Goal: Find specific page/section: Find specific page/section

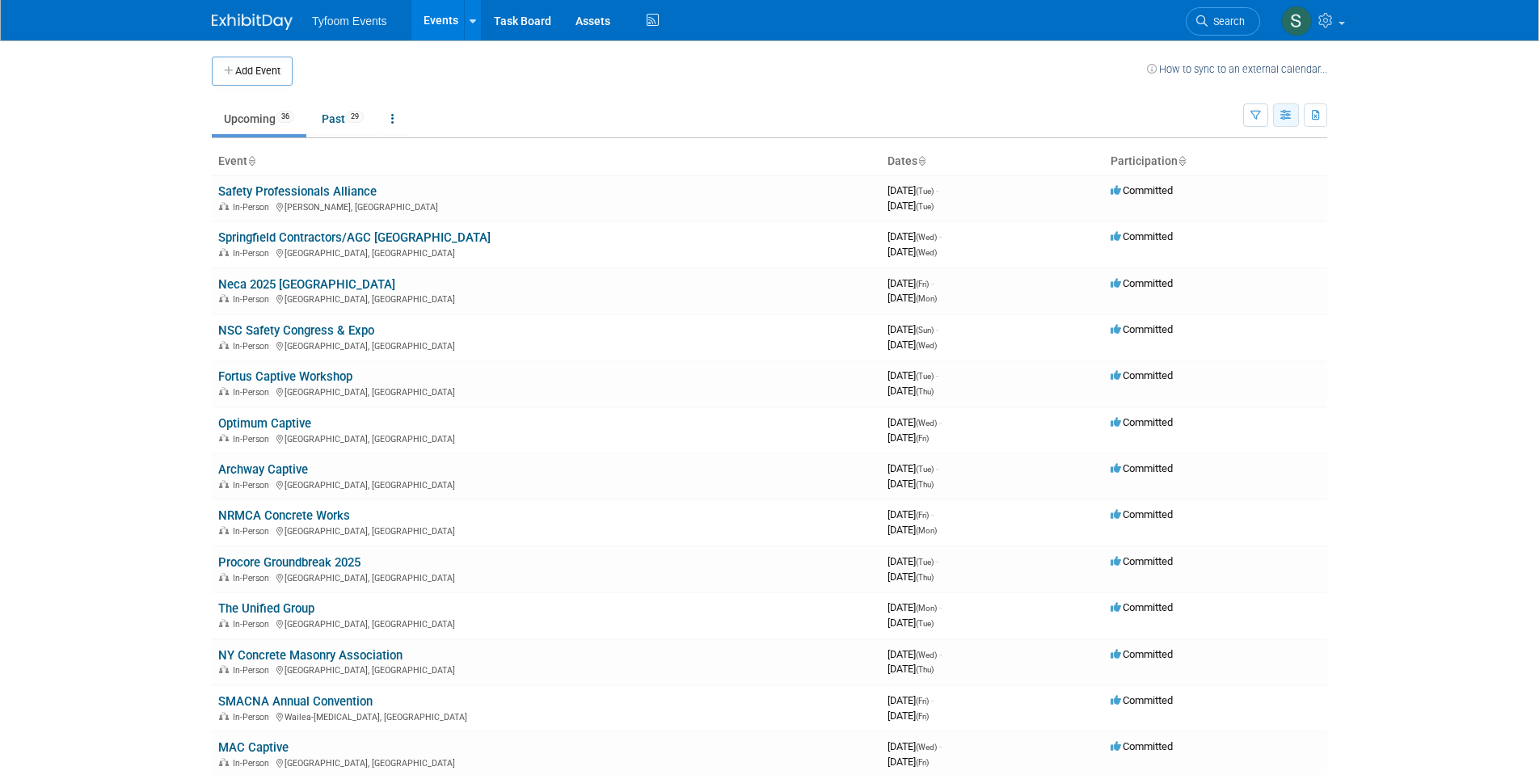
click at [1289, 113] on icon "button" at bounding box center [1287, 116] width 12 height 11
click at [1187, 246] on link "Expert Grid" at bounding box center [1219, 246] width 136 height 23
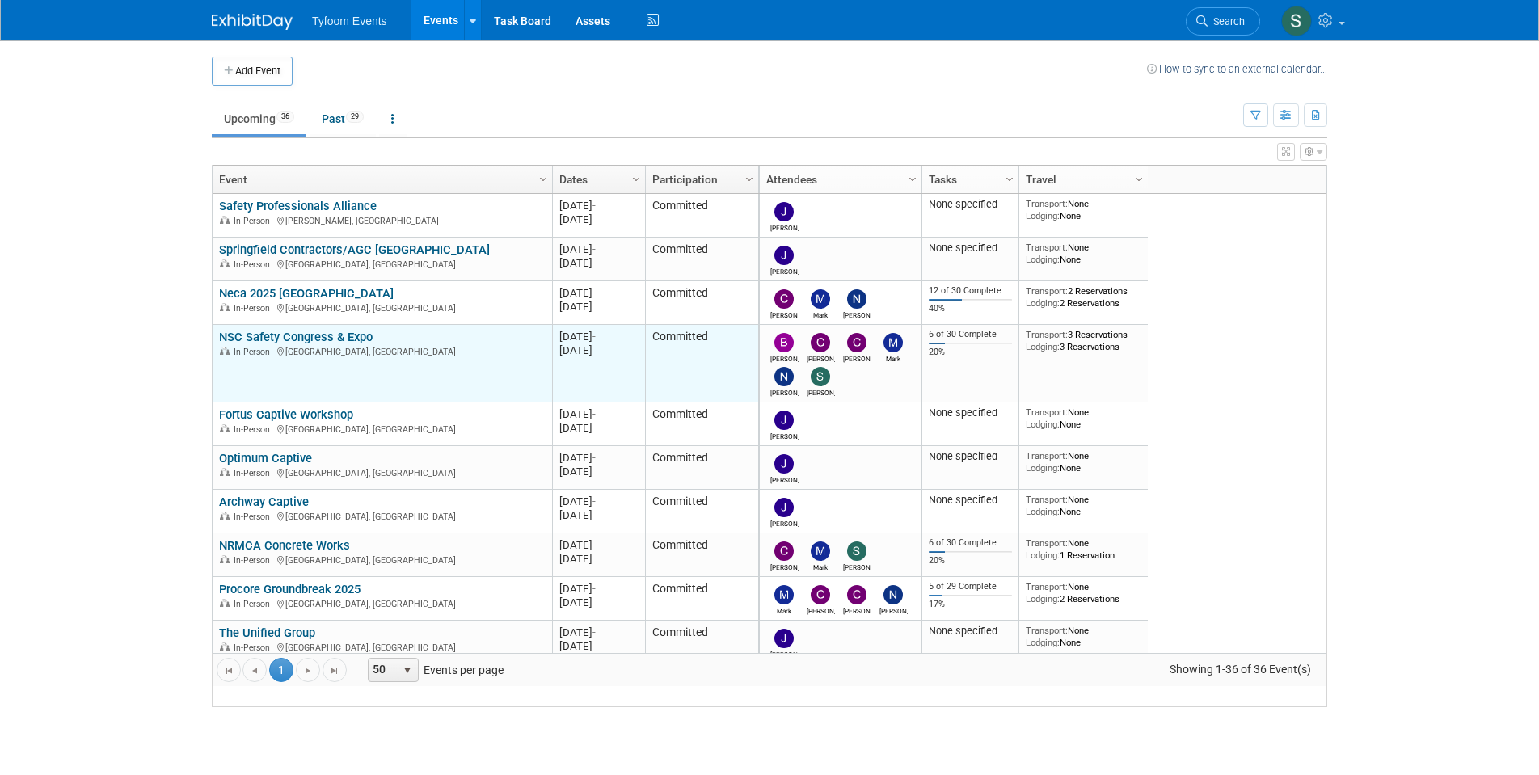
click at [327, 344] on link "NSC Safety Congress & Expo" at bounding box center [296, 337] width 154 height 15
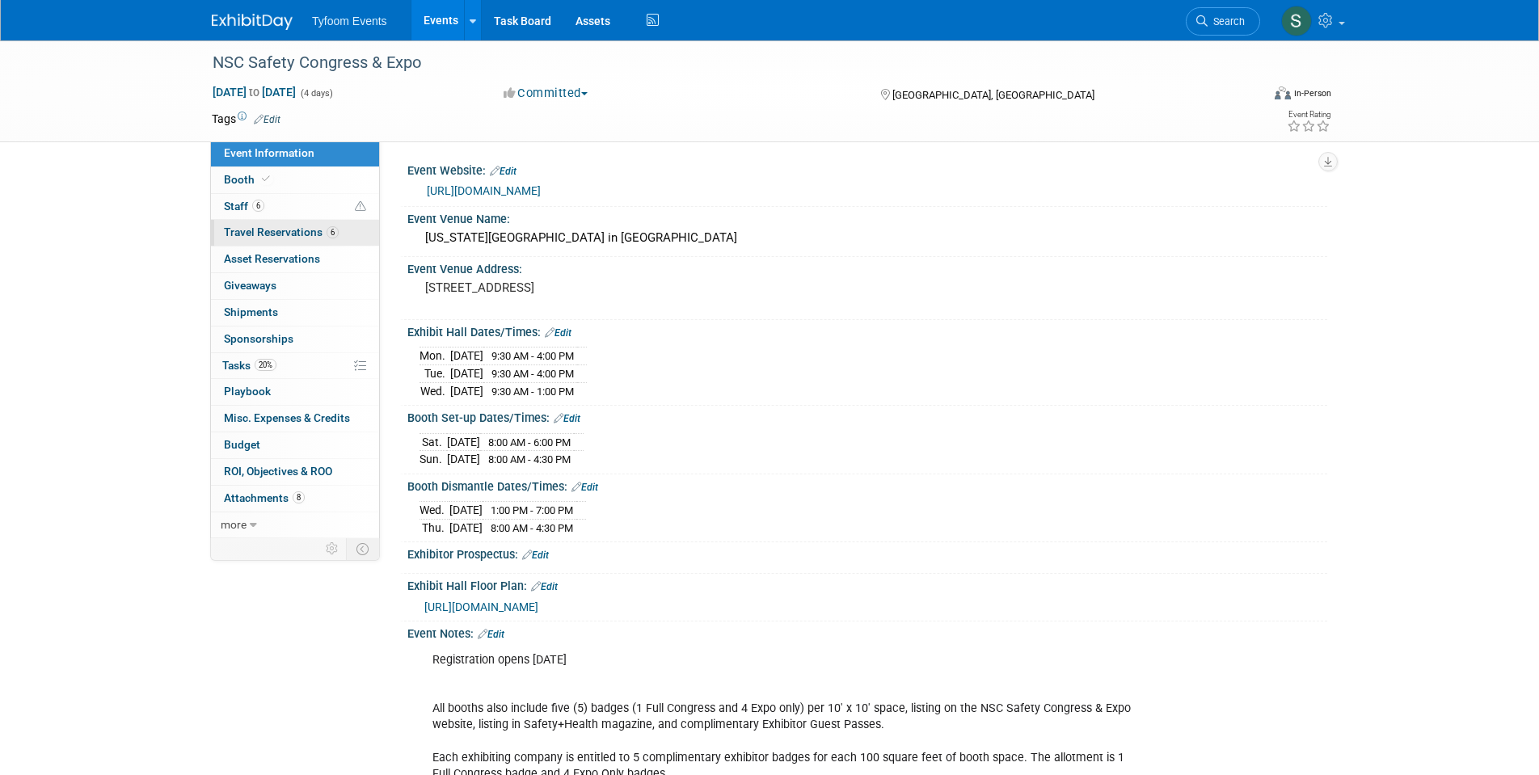
click at [267, 229] on span "Travel Reservations 6" at bounding box center [281, 232] width 115 height 13
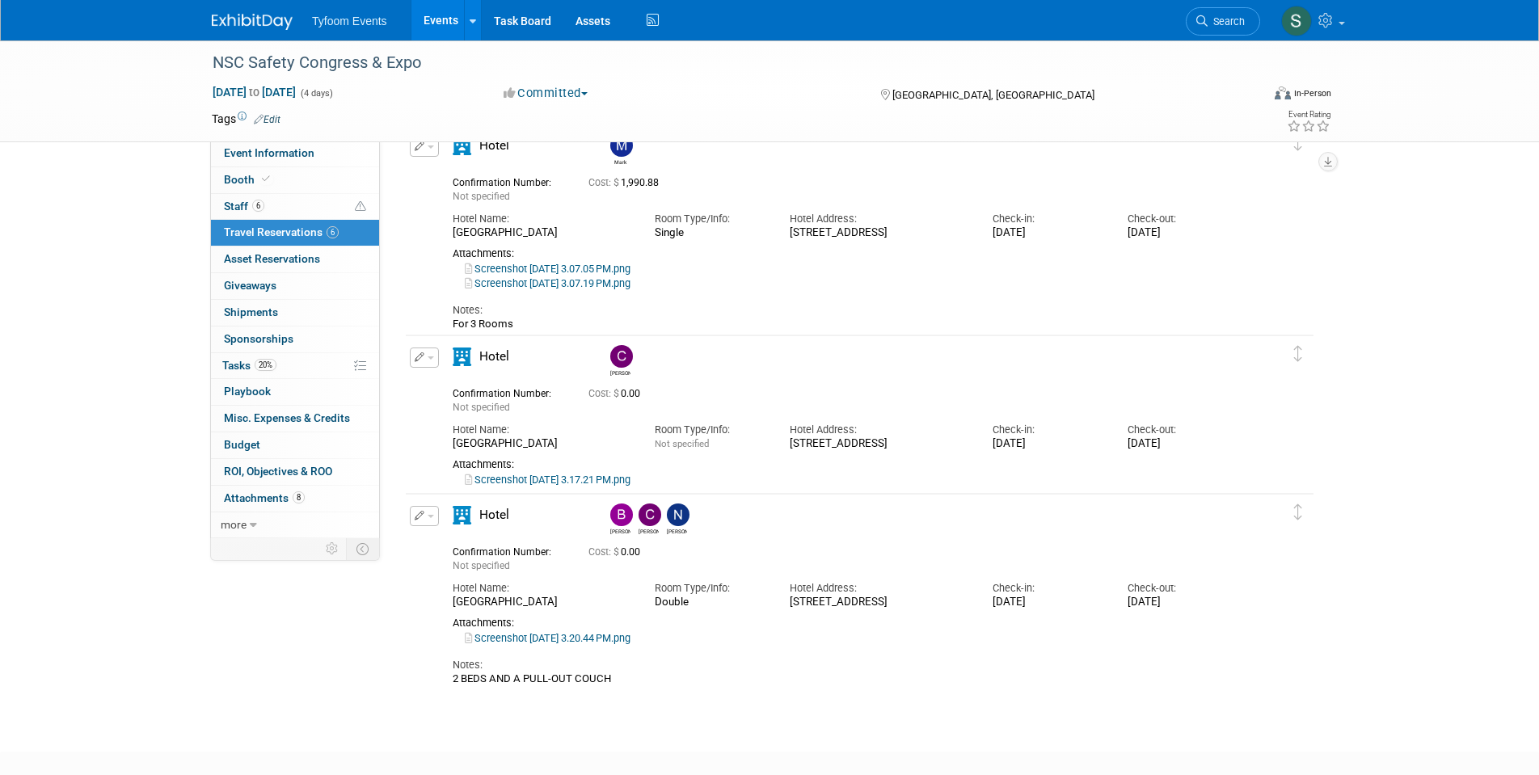
scroll to position [930, 0]
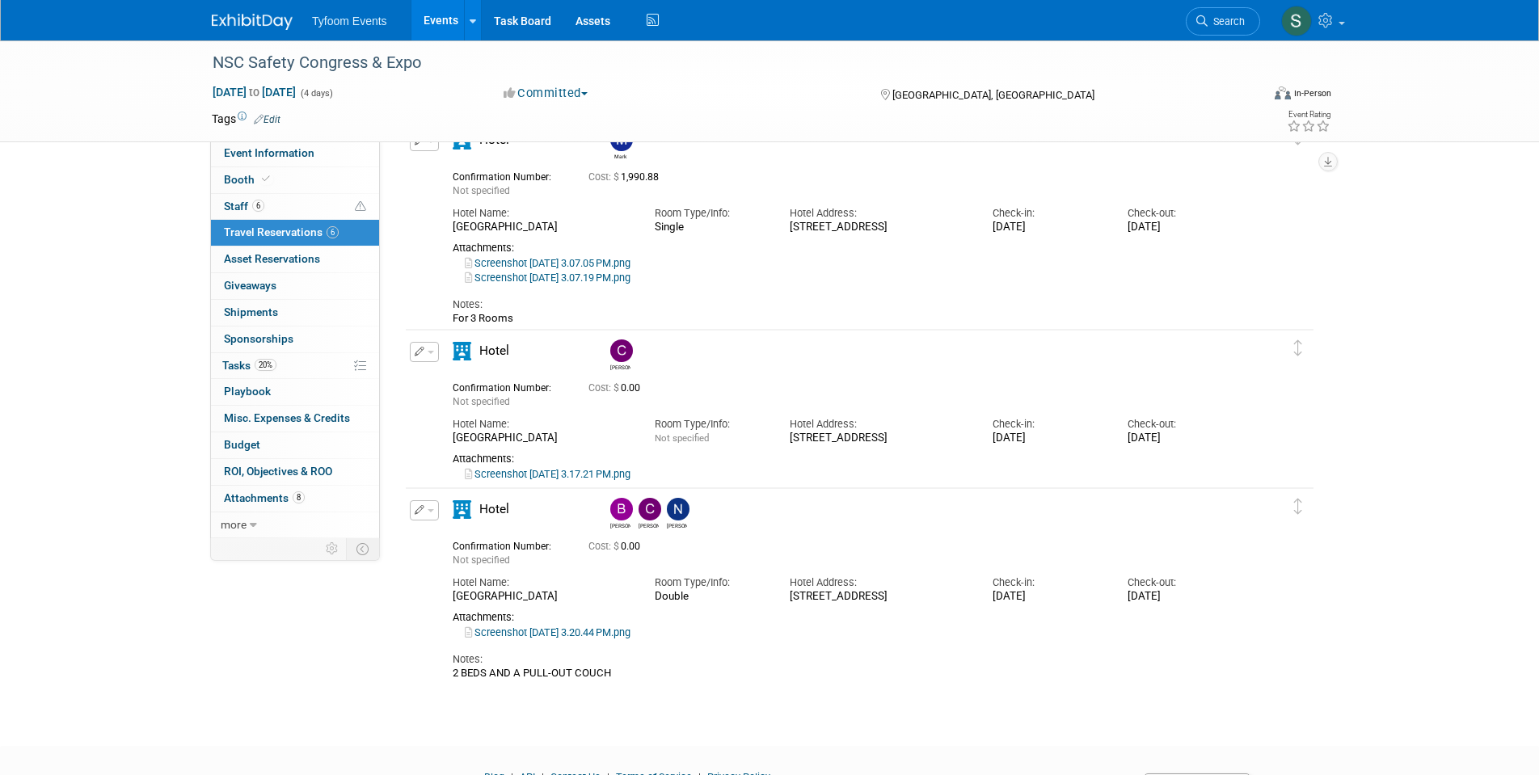
click at [552, 474] on link "Screenshot 2025-09-02 at 3.17.21 PM.png" at bounding box center [548, 474] width 166 height 12
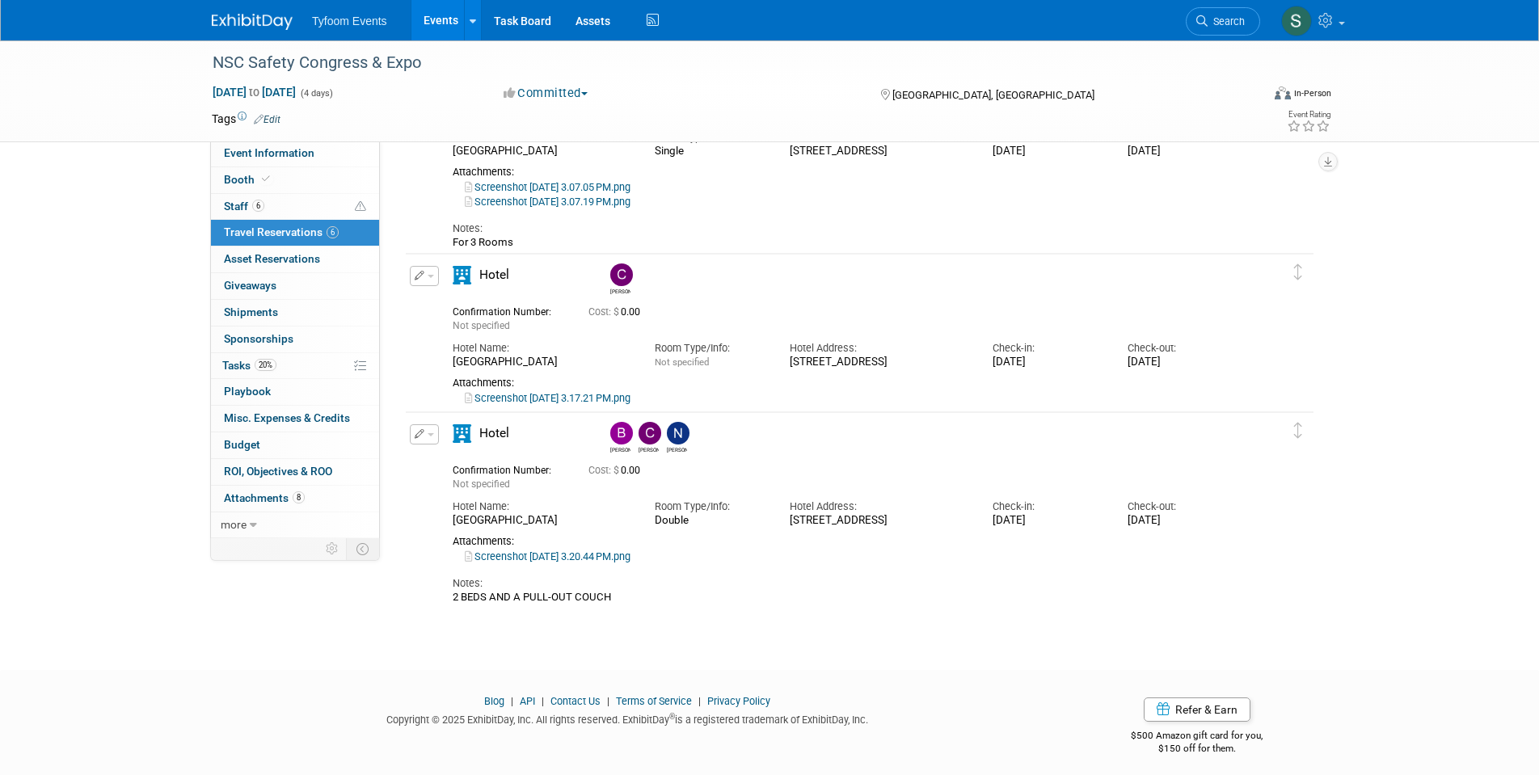
scroll to position [1010, 0]
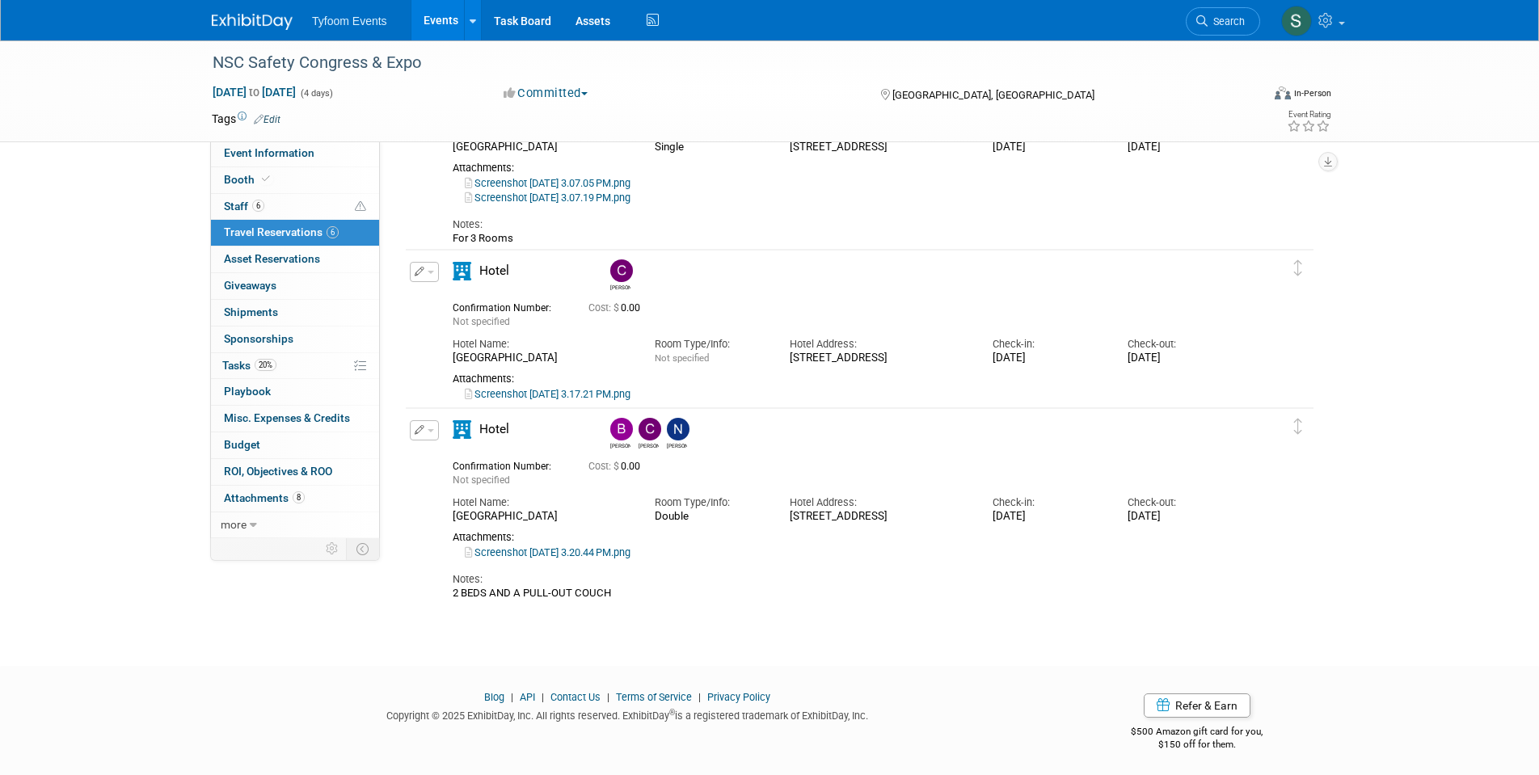
click at [603, 554] on link "Screenshot 2025-09-02 at 3.20.44 PM.png" at bounding box center [548, 553] width 166 height 12
